Goal: Task Accomplishment & Management: Complete application form

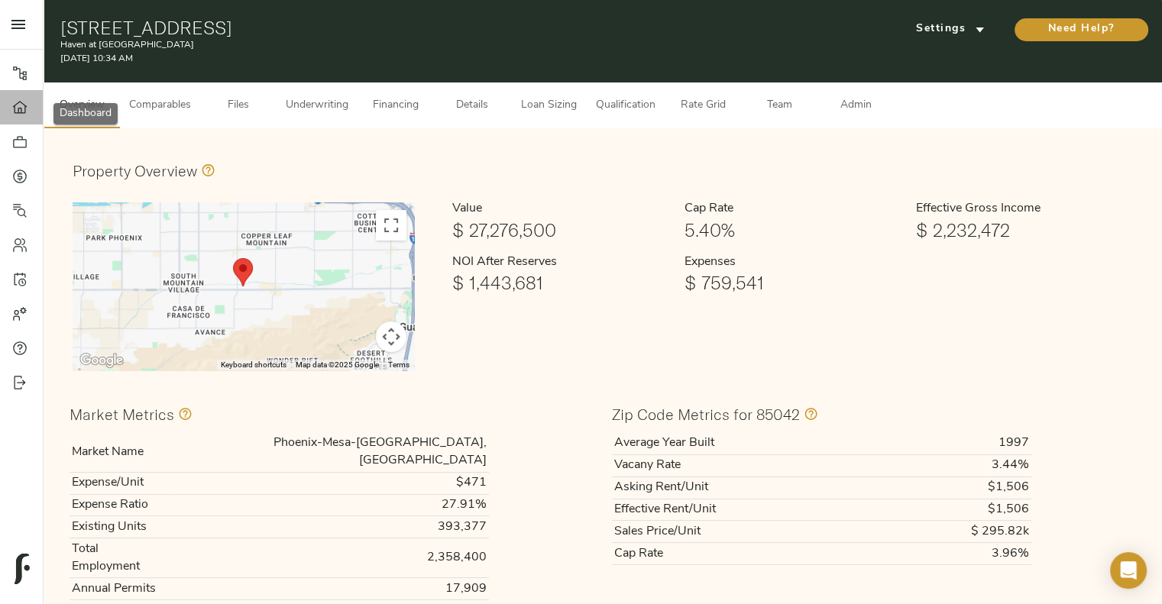
click at [31, 107] on div at bounding box center [27, 107] width 31 height 15
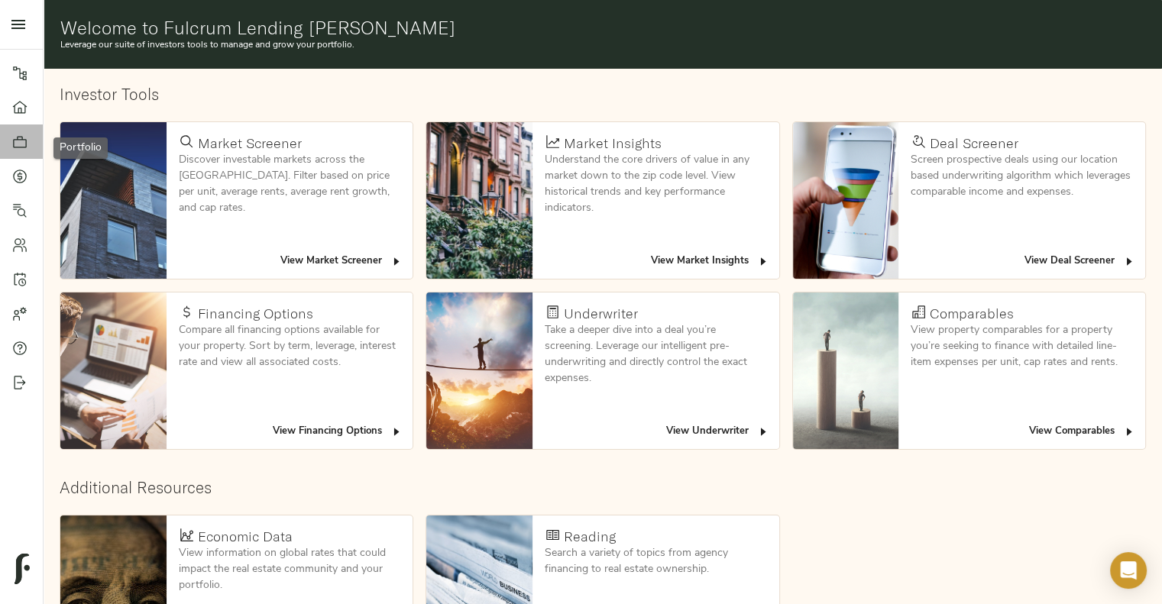
click at [18, 139] on icon at bounding box center [20, 141] width 14 height 11
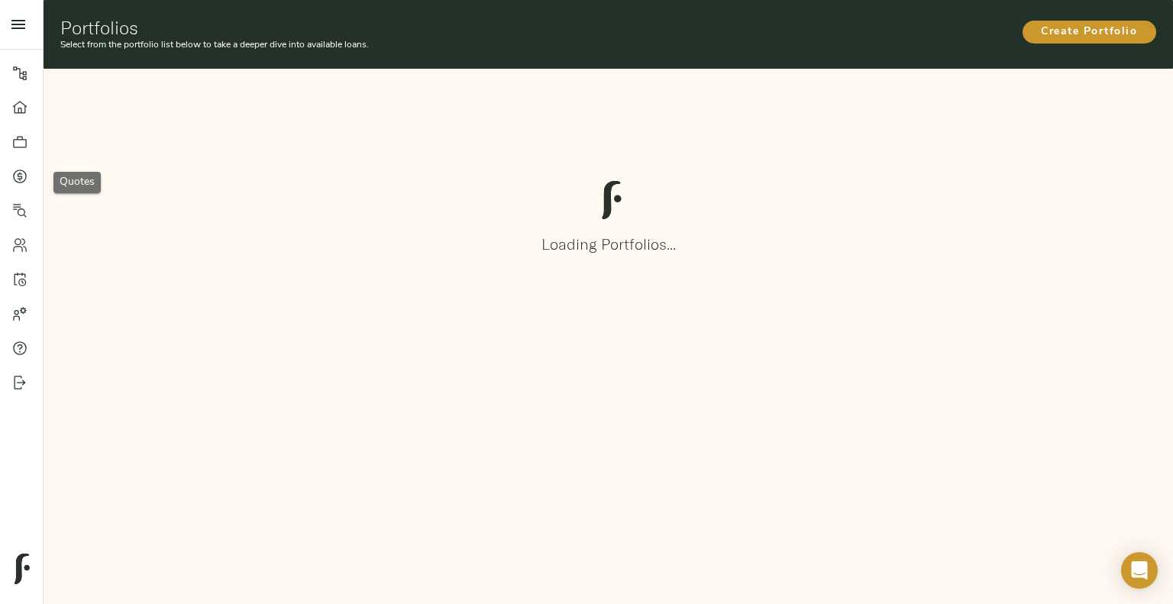
click at [17, 175] on icon at bounding box center [19, 176] width 15 height 15
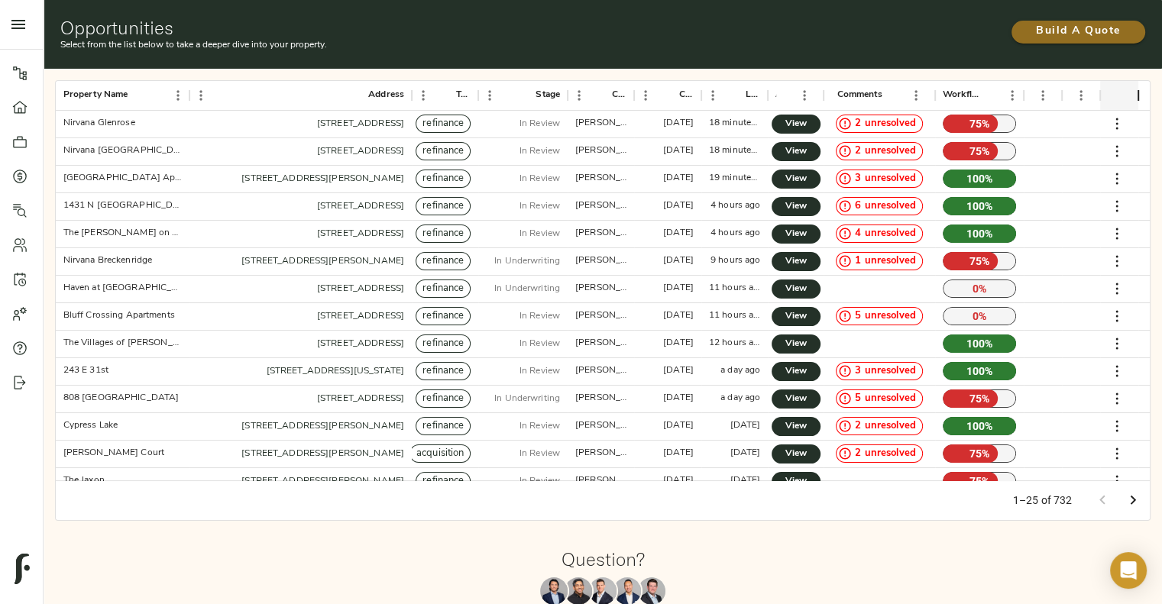
drag, startPoint x: 835, startPoint y: 113, endPoint x: 1055, endPoint y: 22, distance: 238.7
click at [1055, 22] on span "Build A Quote" at bounding box center [1077, 31] width 103 height 19
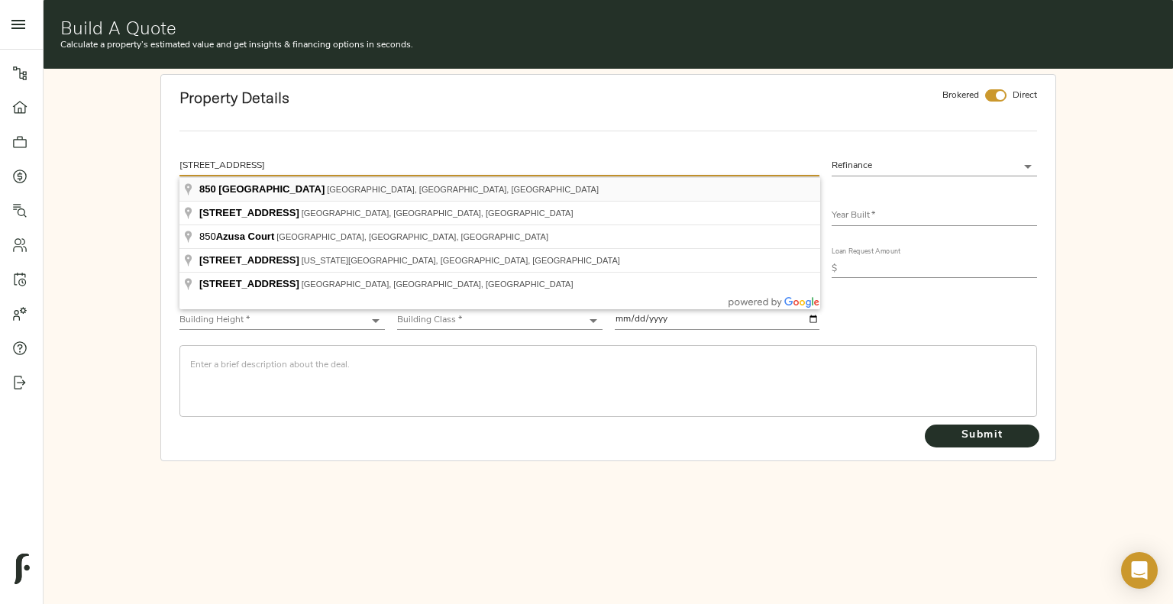
type input "[STREET_ADDRESS]"
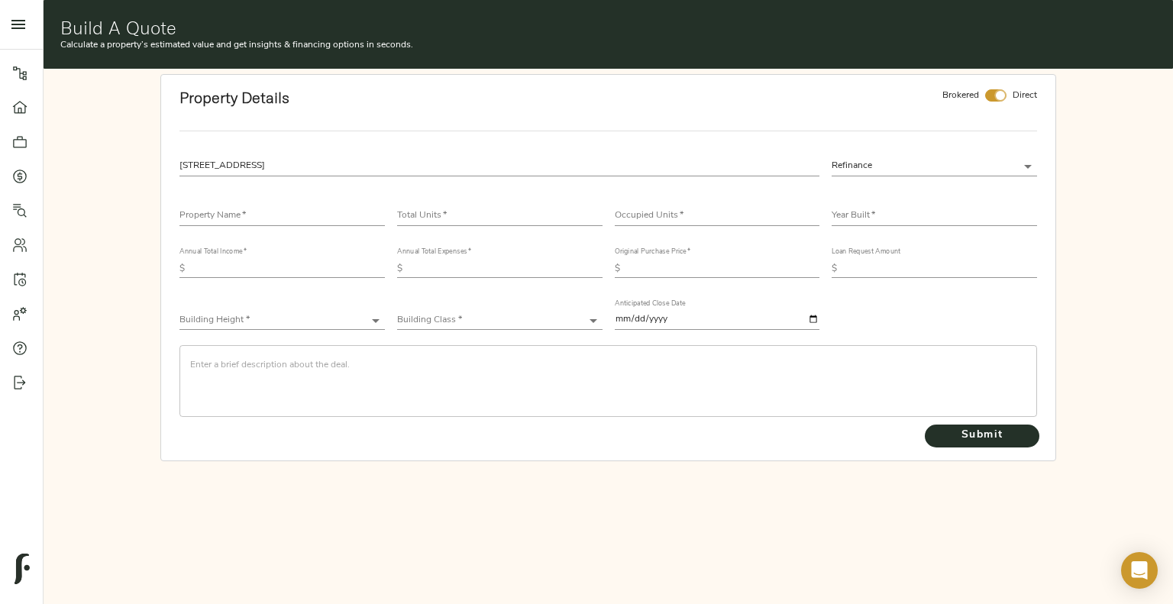
click at [1001, 96] on input "checkbox" at bounding box center [1000, 95] width 37 height 12
checkbox input "false"
click at [341, 210] on input "text" at bounding box center [281, 216] width 205 height 18
type input "[PERSON_NAME]"
click at [419, 213] on input "number" at bounding box center [499, 216] width 205 height 18
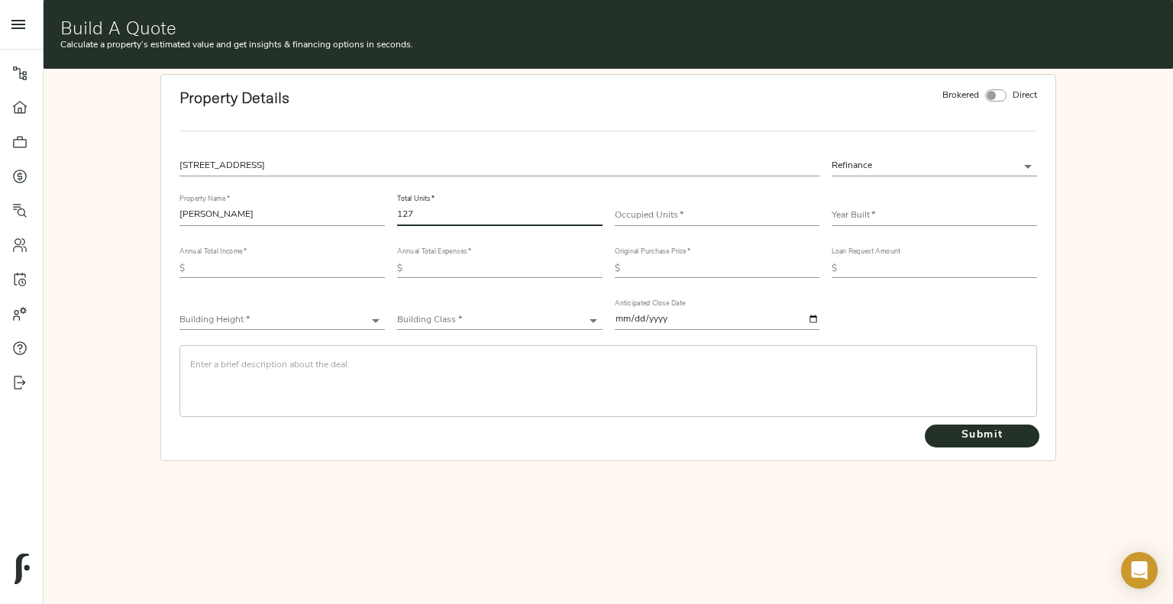
type input "127"
click at [681, 206] on div "Occupied Units   *" at bounding box center [717, 210] width 205 height 31
click at [709, 210] on input "number" at bounding box center [717, 216] width 205 height 18
type input "118"
click at [852, 216] on input "text" at bounding box center [934, 216] width 205 height 18
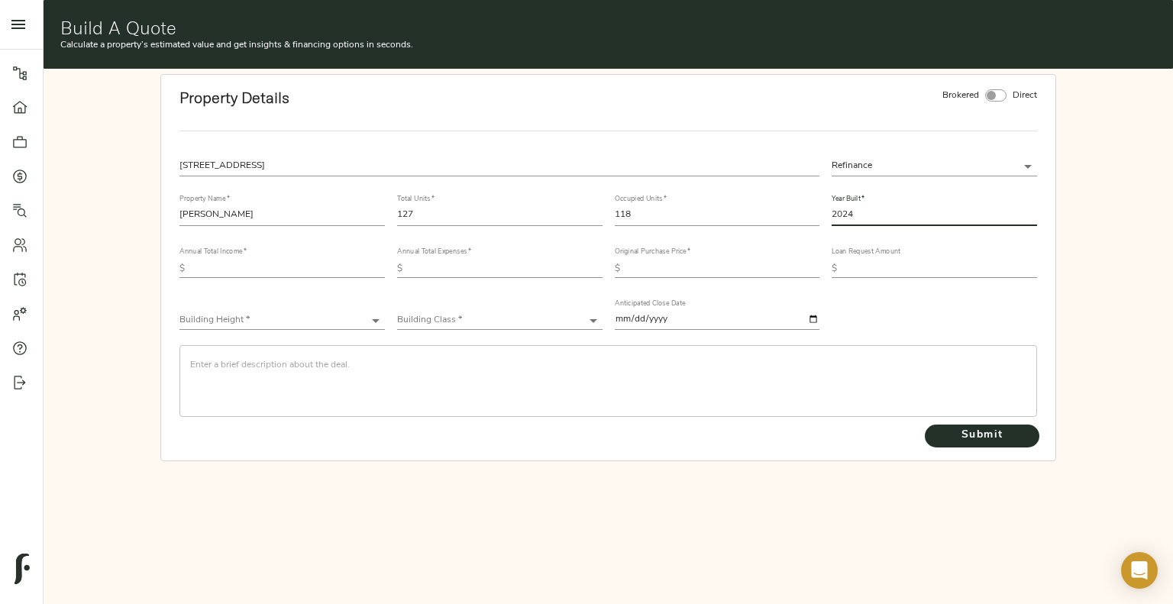
type input "2024"
click at [235, 269] on input "text" at bounding box center [288, 269] width 194 height 18
type input "2,533,281"
click at [457, 273] on input "text" at bounding box center [506, 269] width 194 height 18
type input "1,324,603"
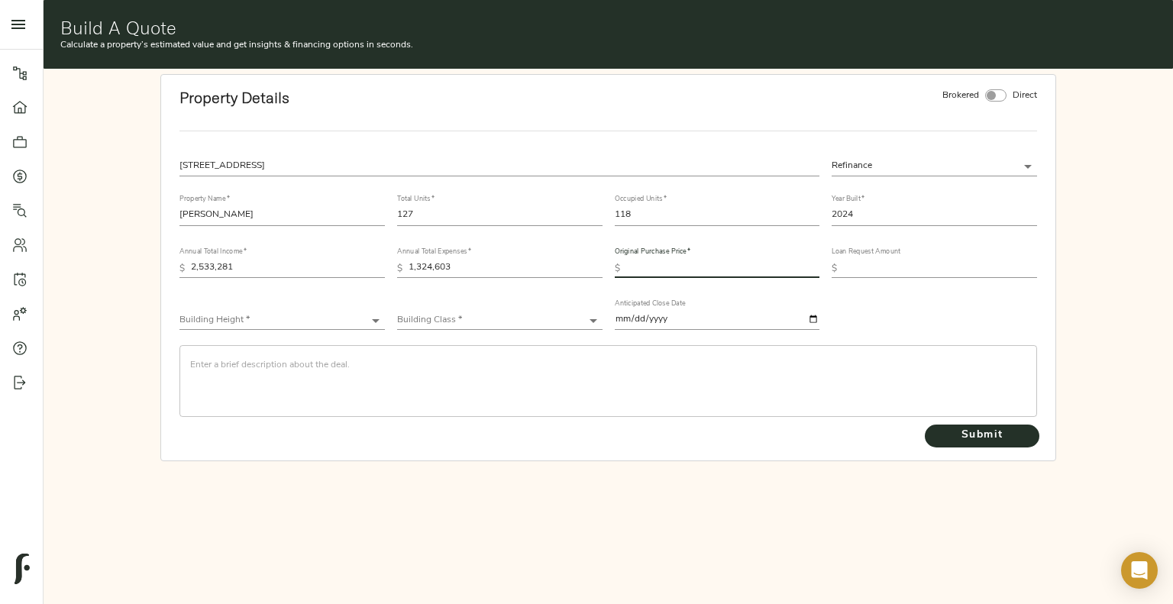
click at [654, 262] on input "text" at bounding box center [723, 269] width 194 height 18
type input "60,504,360"
drag, startPoint x: 867, startPoint y: 287, endPoint x: 870, endPoint y: 264, distance: 23.1
click at [870, 264] on div "[STREET_ADDRESS] Refinance refinance Property Name   * [PERSON_NAME] Total Unit…" at bounding box center [608, 286] width 871 height 273
click at [870, 264] on input "text" at bounding box center [940, 269] width 194 height 18
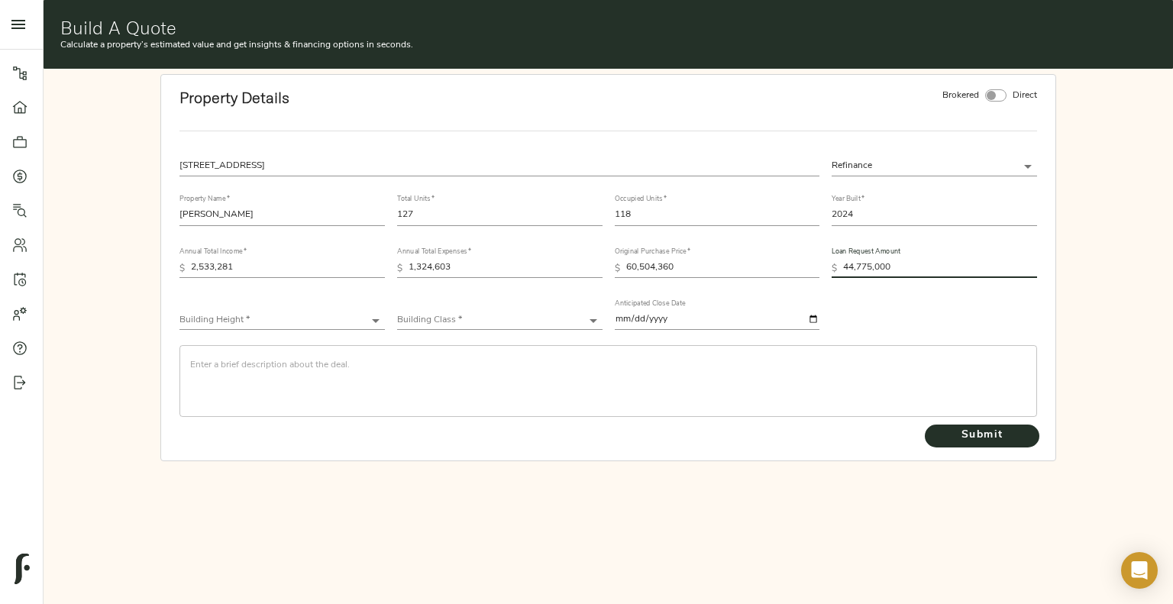
type input "44,775,000"
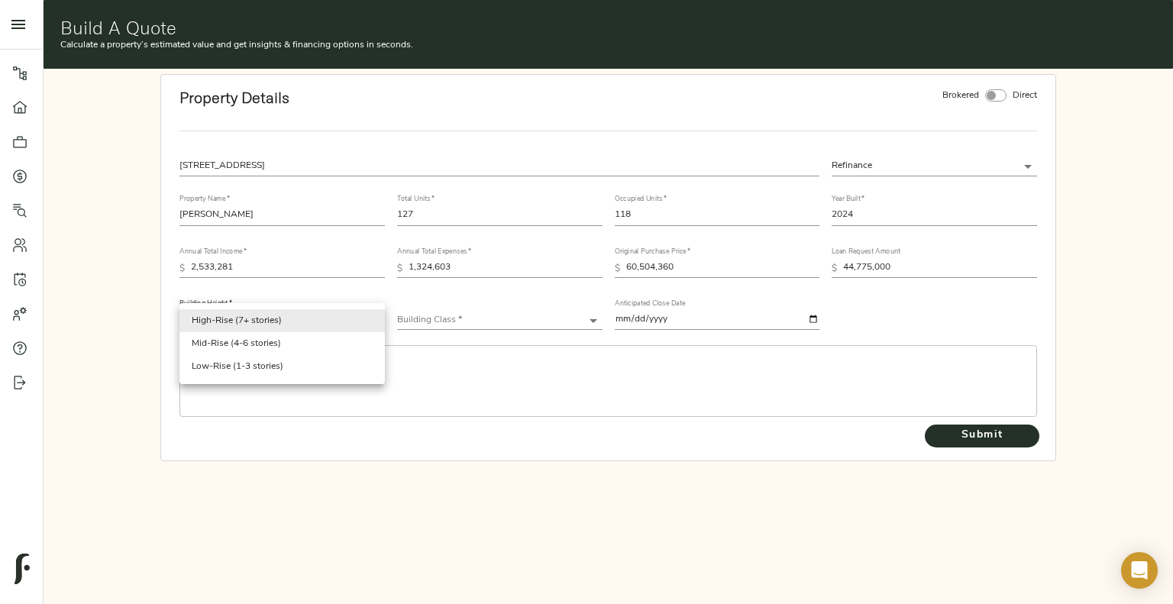
click at [288, 320] on body "Haven at [GEOGRAPHIC_DATA] - [STREET_ADDRESS] Pipeline Dashboard Portfolio Quot…" at bounding box center [586, 302] width 1173 height 604
click at [279, 338] on li "Mid-Rise (4-6 stories)" at bounding box center [281, 343] width 205 height 23
type input "Mid-Rise"
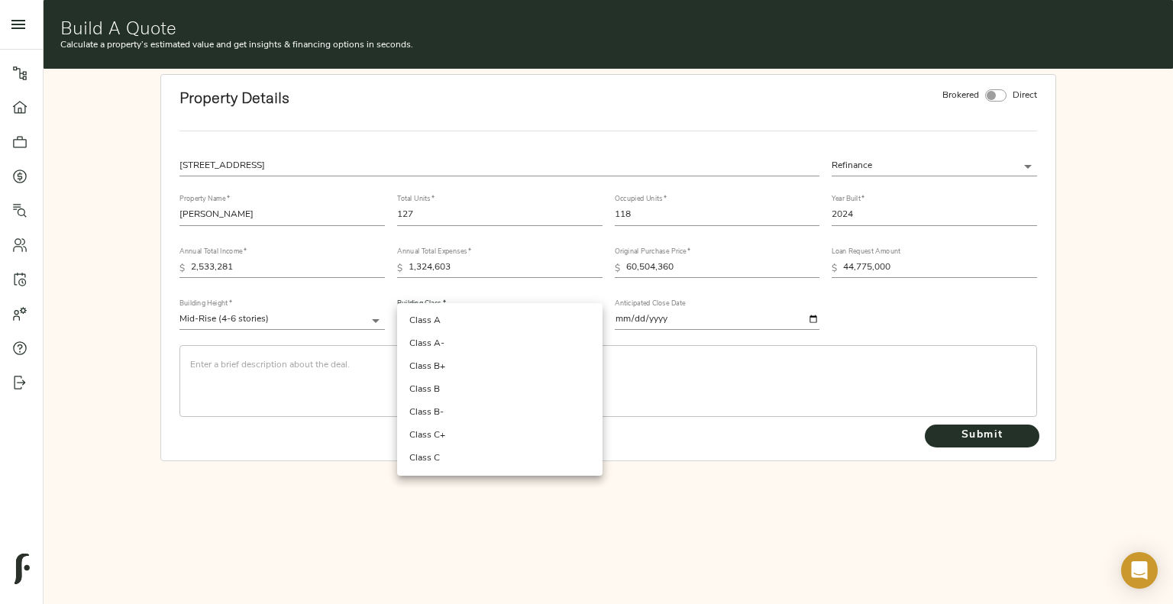
click at [464, 321] on body "Haven at [GEOGRAPHIC_DATA] - [STREET_ADDRESS] Pipeline Dashboard Portfolio Quot…" at bounding box center [586, 302] width 1173 height 604
click at [464, 321] on li "Class A" at bounding box center [499, 320] width 205 height 23
type input "Class A"
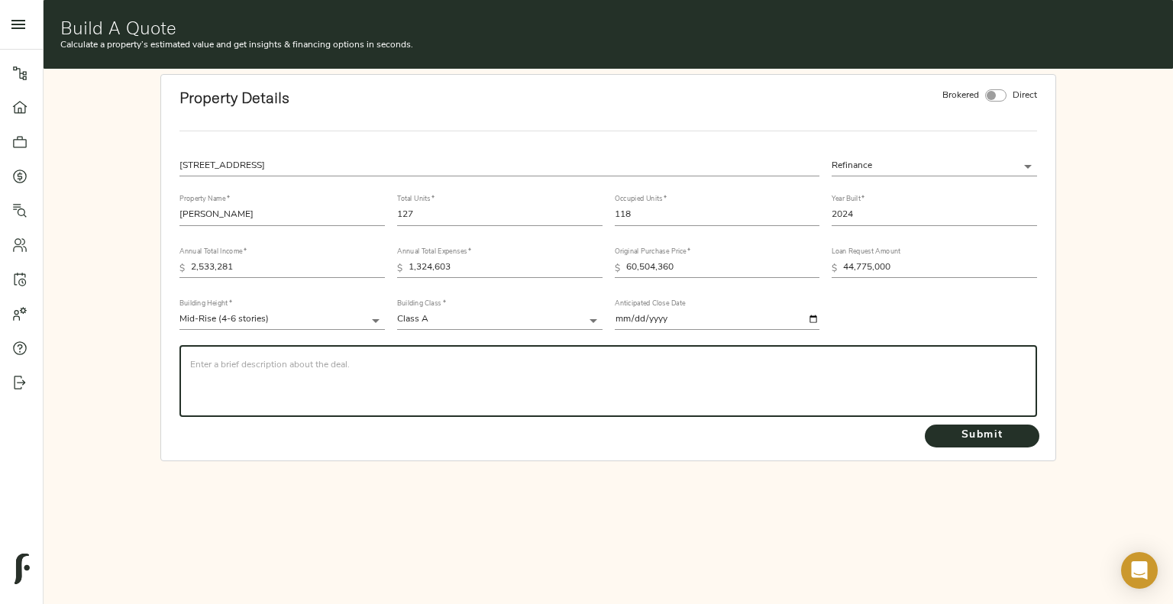
click at [383, 368] on textarea at bounding box center [608, 382] width 837 height 44
paste textarea "Borrower is looking for max leverage to achieve as close as possible to a cash …"
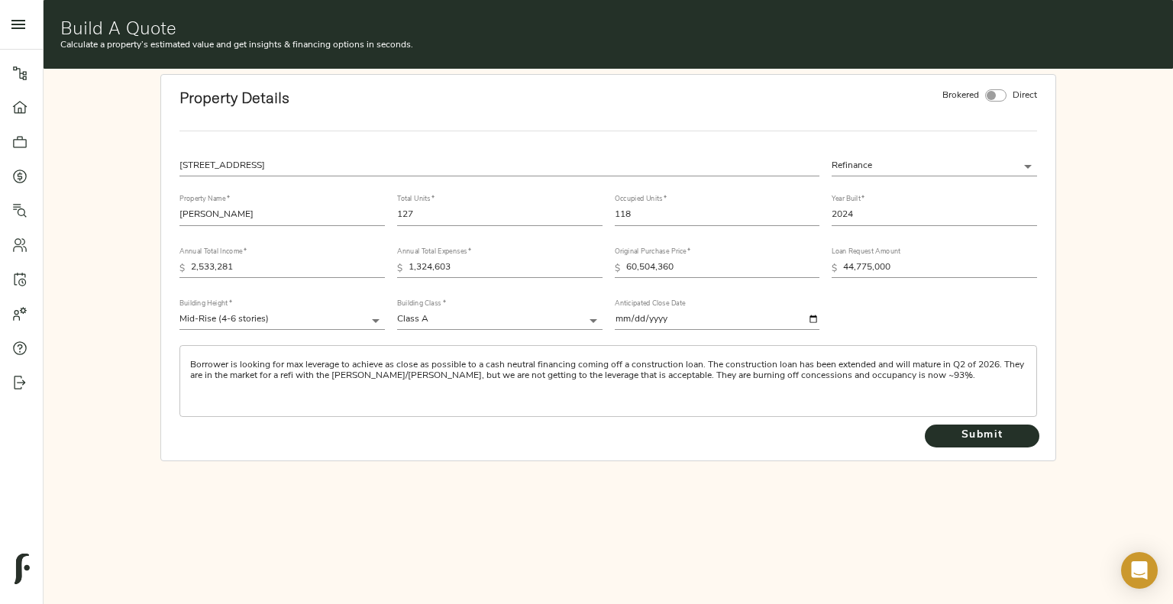
click at [187, 361] on div "Borrower is looking for max leverage to achieve as close as possible to a cash …" at bounding box center [608, 381] width 858 height 72
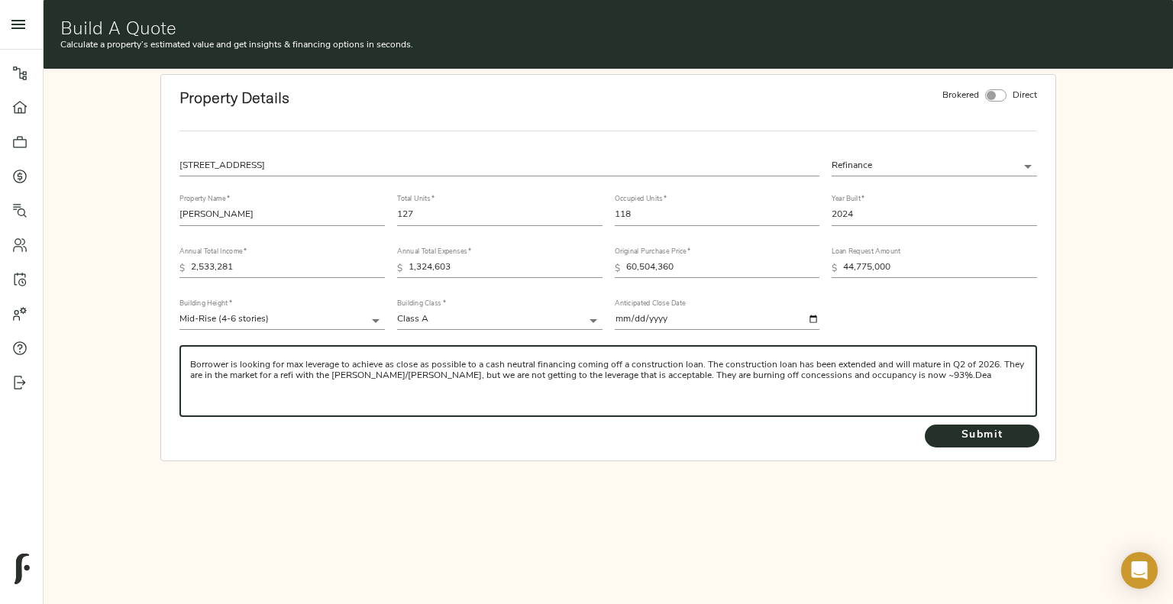
click at [192, 363] on textarea "Borrower is looking for max leverage to achieve as close as possible to a cash …" at bounding box center [608, 382] width 837 height 44
drag, startPoint x: 970, startPoint y: 372, endPoint x: 1038, endPoint y: 376, distance: 68.1
click at [1038, 376] on div "Deal in from Colliers. Borrower is looking for max leverage to achieve as close…" at bounding box center [608, 381] width 871 height 84
paste textarea "Lorem ip d sitam consectetur 3-adipi elits-doe temporinc utlabore etdolorema 75…"
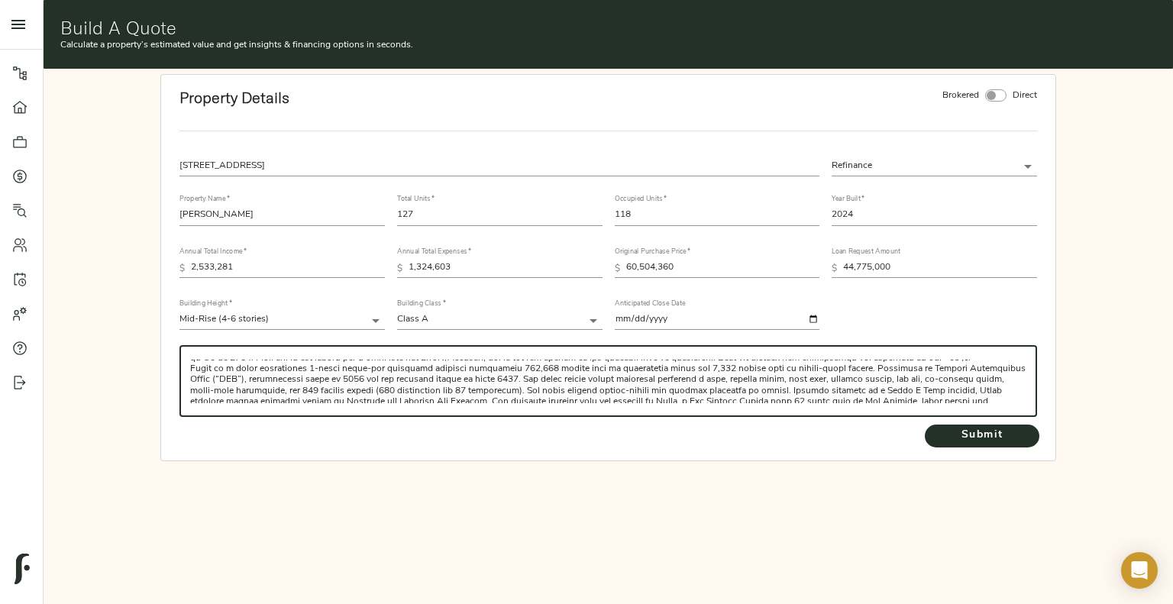
scroll to position [87, 0]
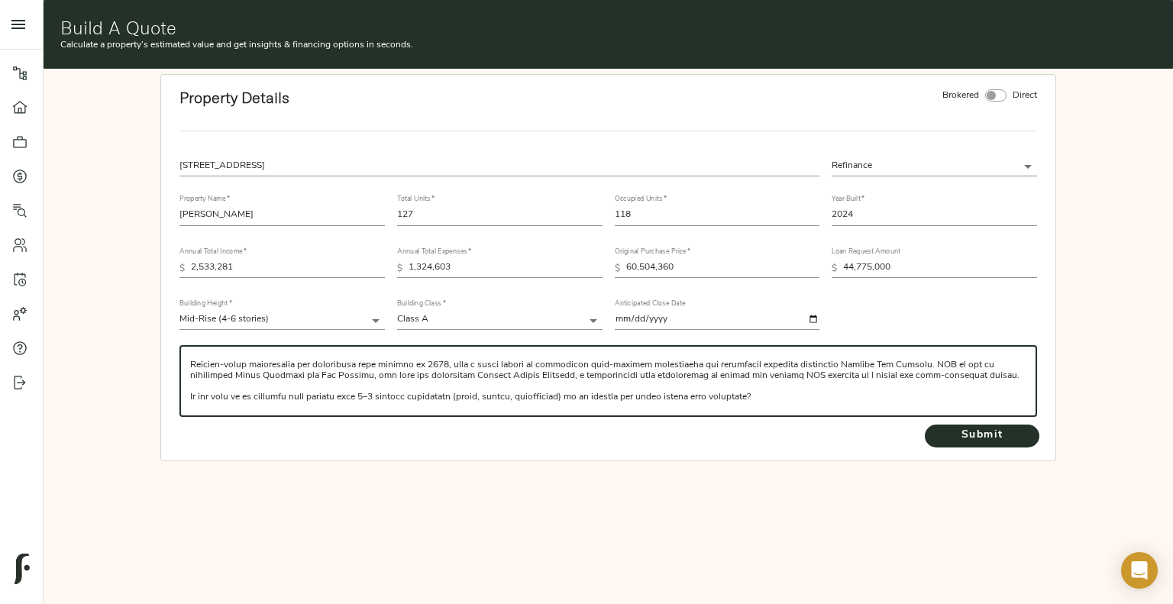
drag, startPoint x: 788, startPoint y: 393, endPoint x: 189, endPoint y: 406, distance: 598.9
click at [189, 406] on div "​" at bounding box center [608, 381] width 858 height 72
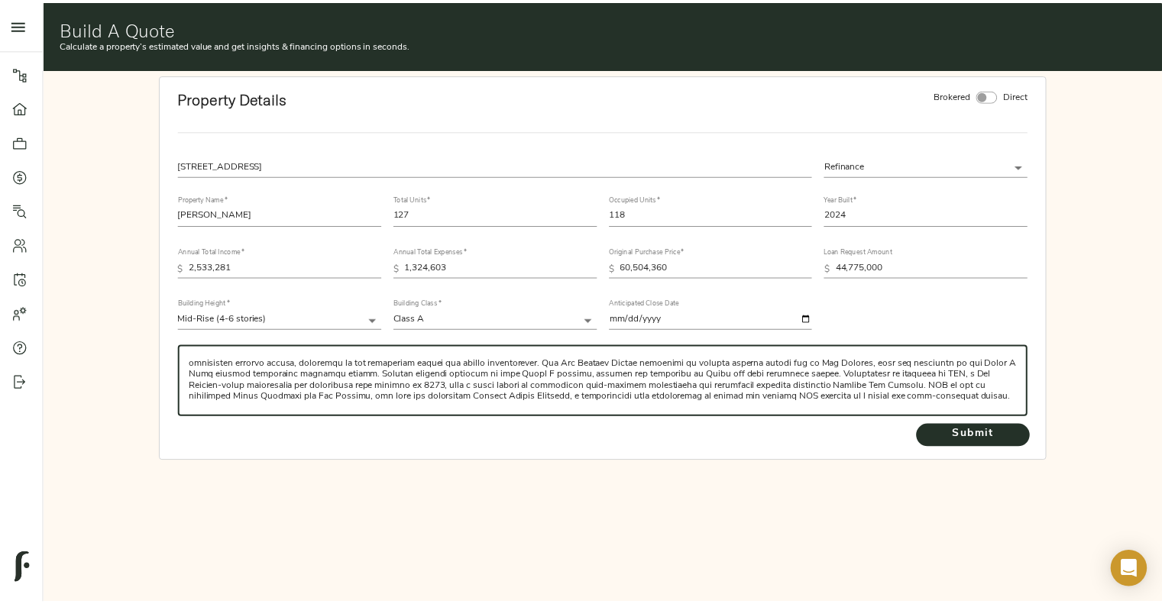
scroll to position [65, 0]
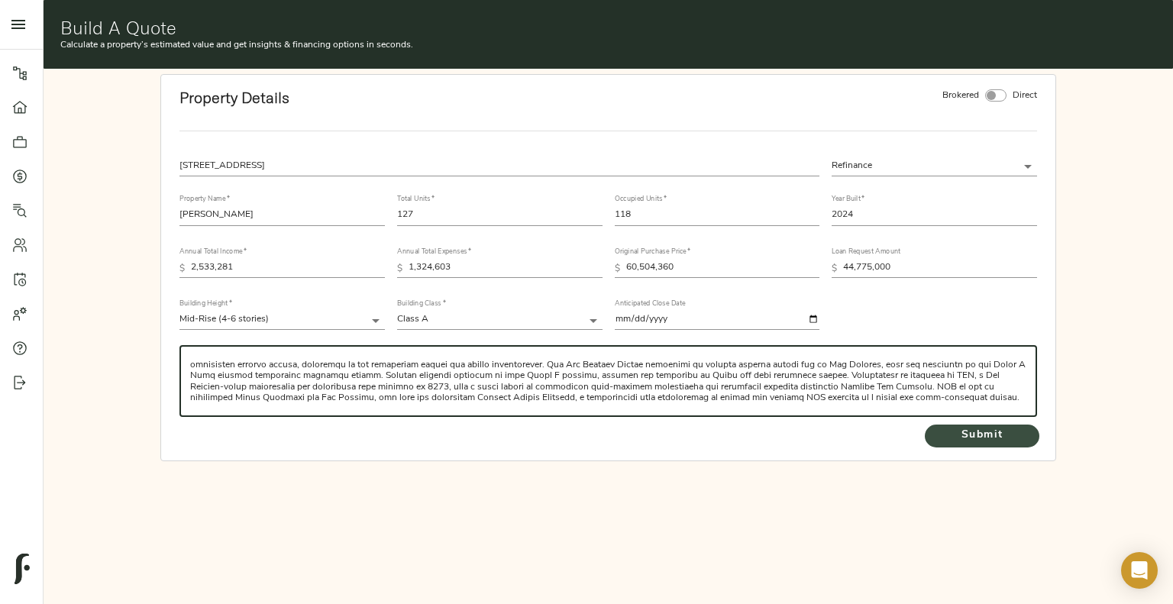
type textarea "Lore ip dolo Sitametc. Adipisci el seddoei tem inc utlabore et dolorem al enima…"
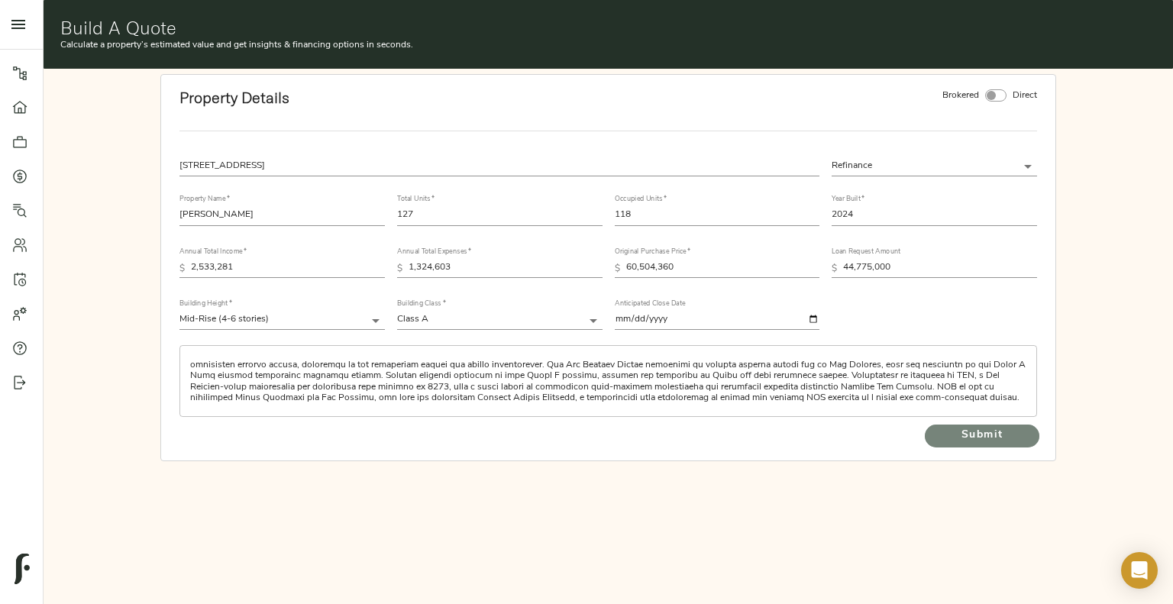
click at [991, 435] on span "Submit" at bounding box center [982, 435] width 84 height 19
